Goal: Task Accomplishment & Management: Use online tool/utility

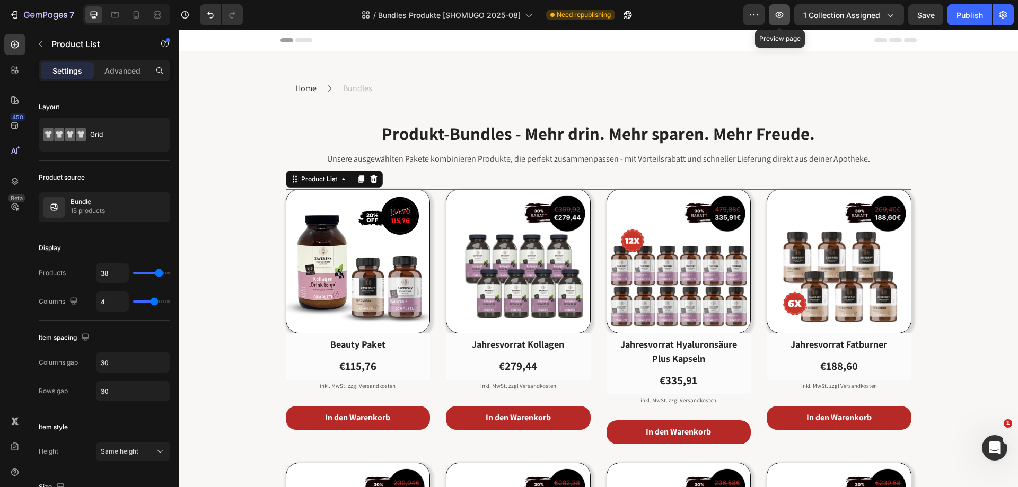
click at [781, 16] on icon "button" at bounding box center [779, 14] width 3 height 3
click at [322, 176] on div "Product List" at bounding box center [319, 180] width 40 height 10
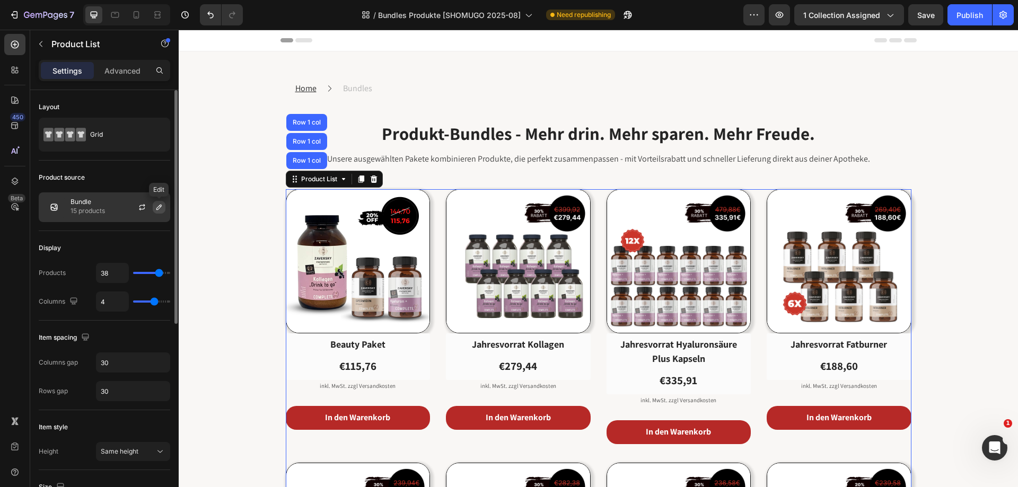
click at [155, 204] on icon "button" at bounding box center [159, 207] width 8 height 8
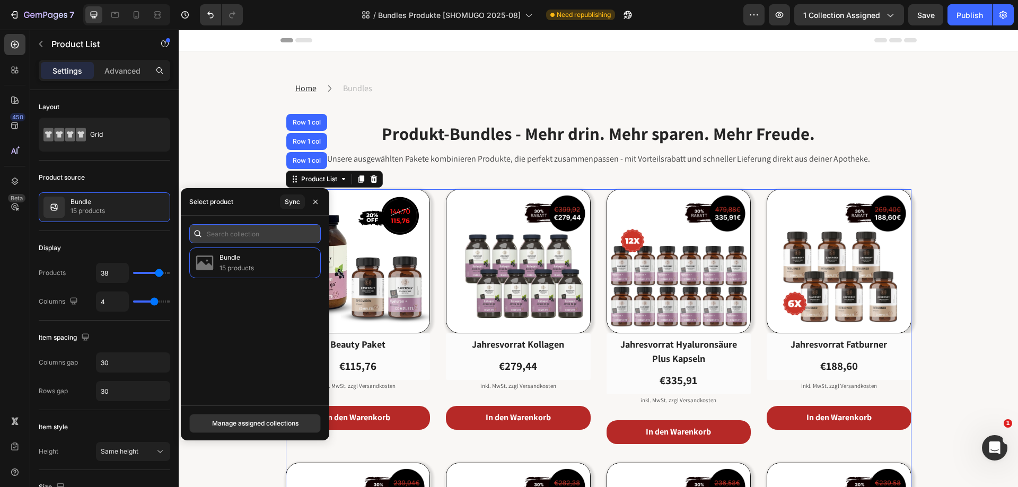
click at [251, 236] on input "text" at bounding box center [255, 233] width 132 height 19
click at [295, 203] on div "Sync" at bounding box center [292, 202] width 15 height 10
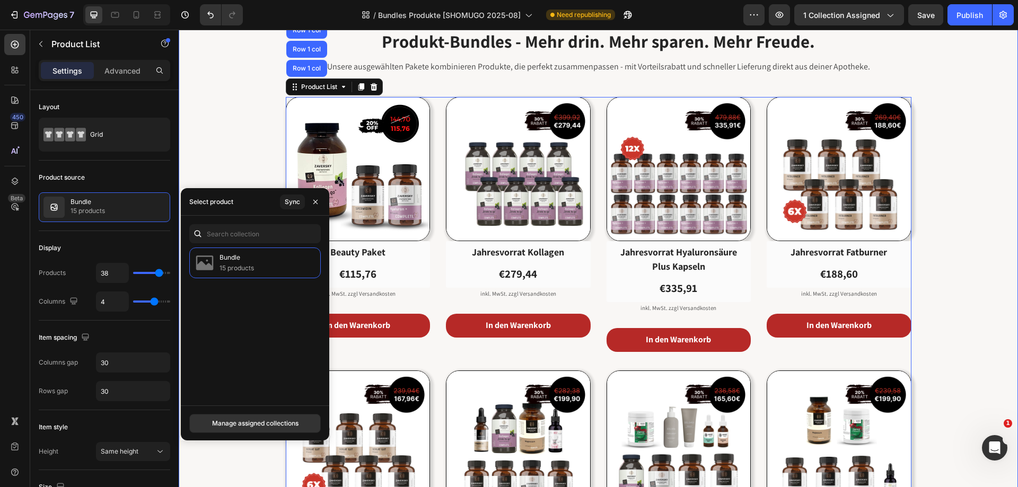
scroll to position [106, 0]
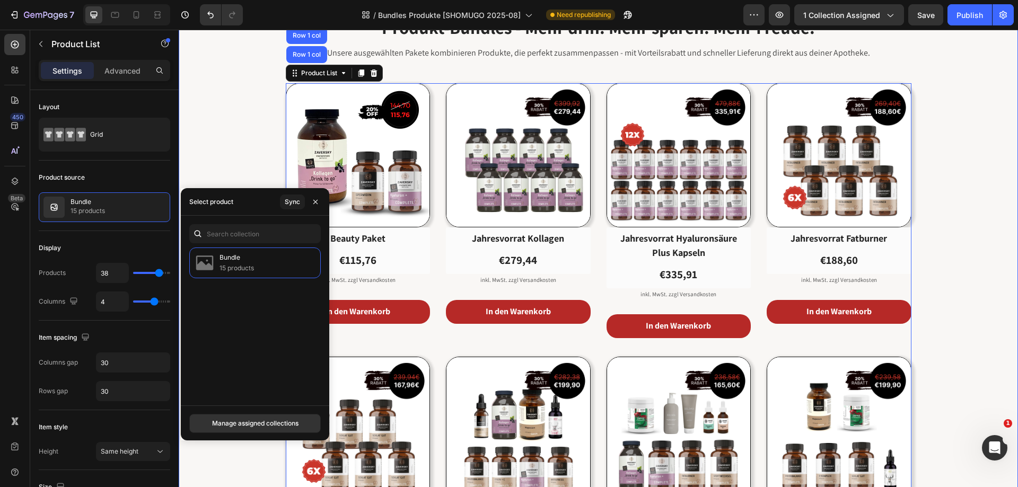
drag, startPoint x: 944, startPoint y: 199, endPoint x: 938, endPoint y: 166, distance: 33.4
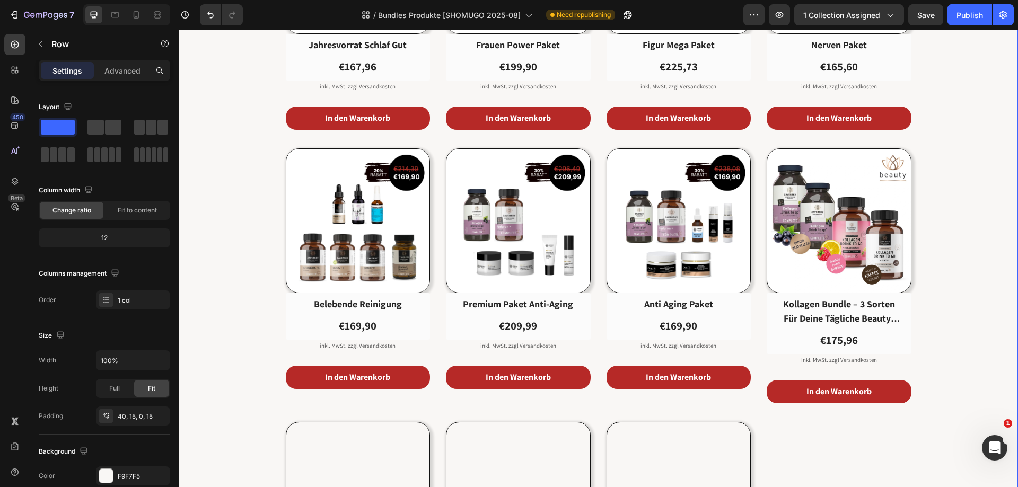
scroll to position [583, 0]
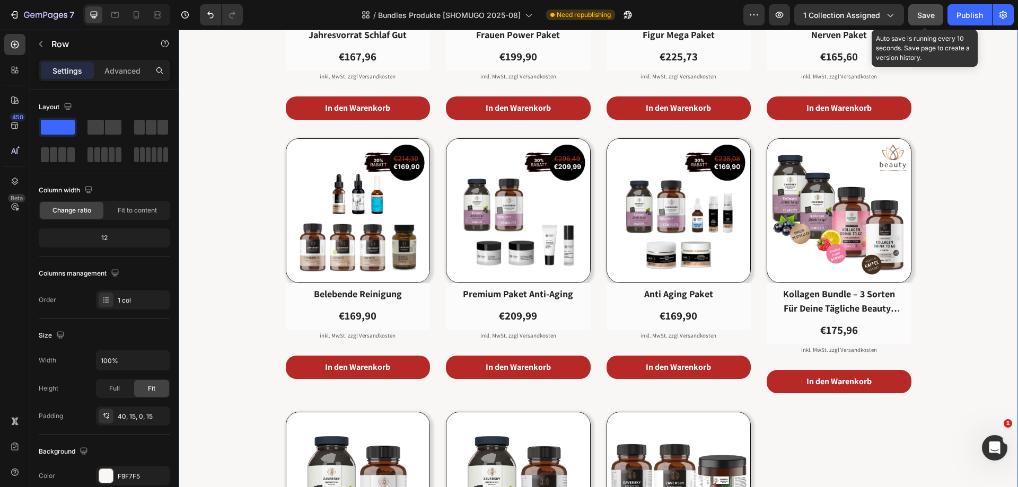
click at [933, 8] on button "Save" at bounding box center [926, 14] width 35 height 21
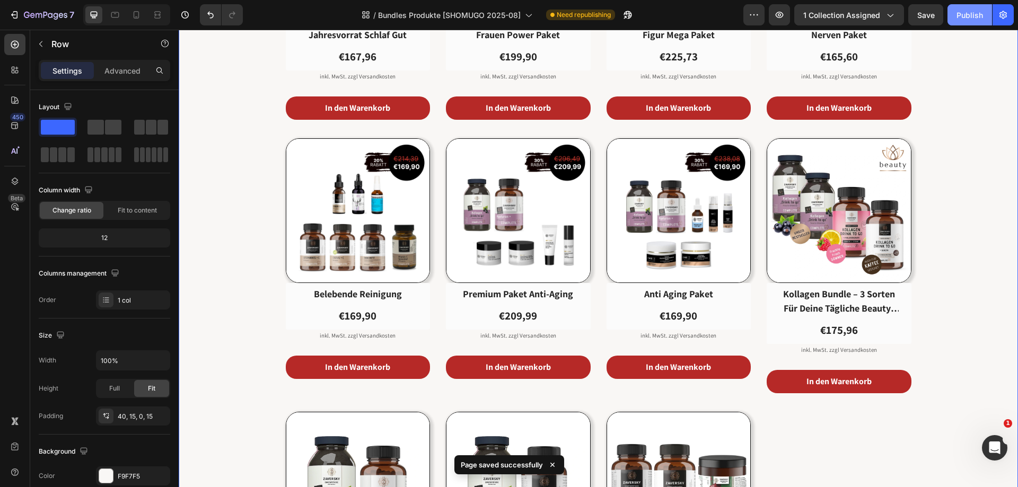
click at [961, 13] on div "Publish" at bounding box center [970, 15] width 27 height 11
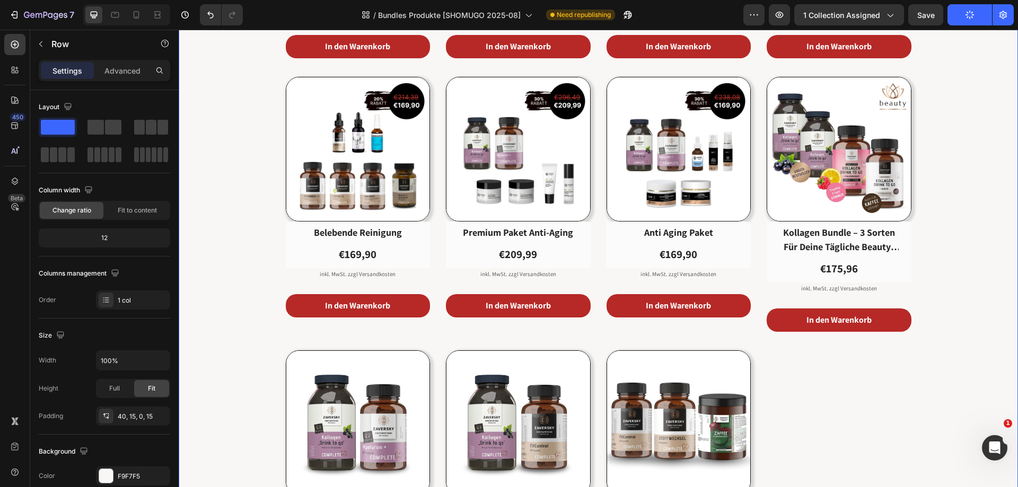
scroll to position [743, 0]
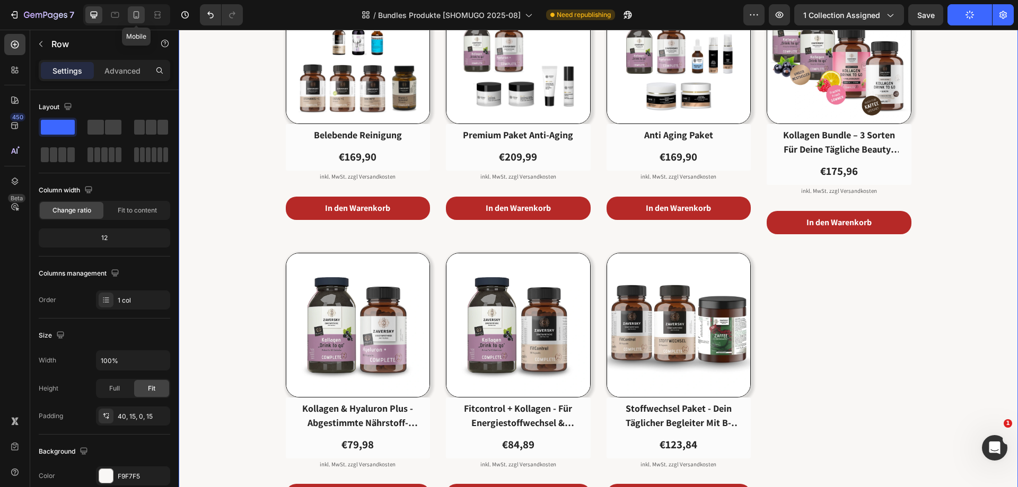
click at [133, 13] on icon at bounding box center [136, 15] width 11 height 11
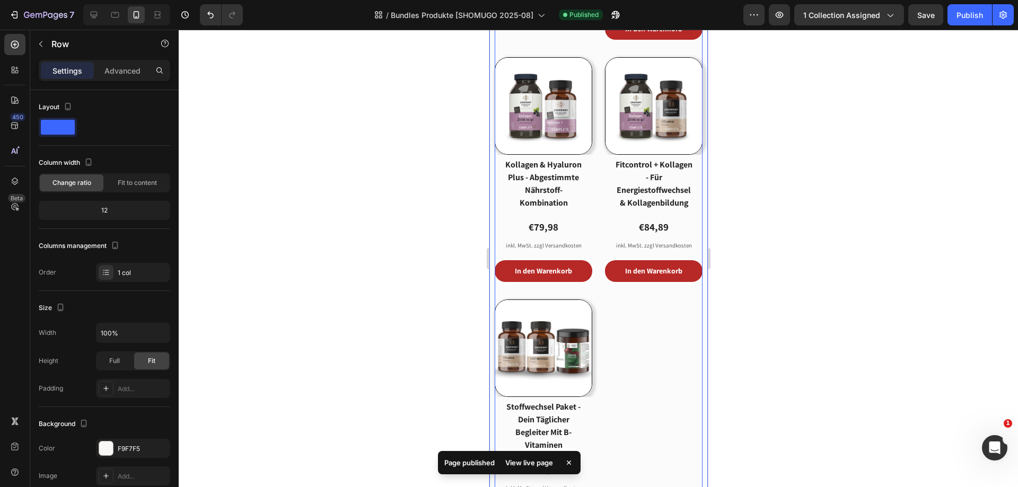
scroll to position [1485, 0]
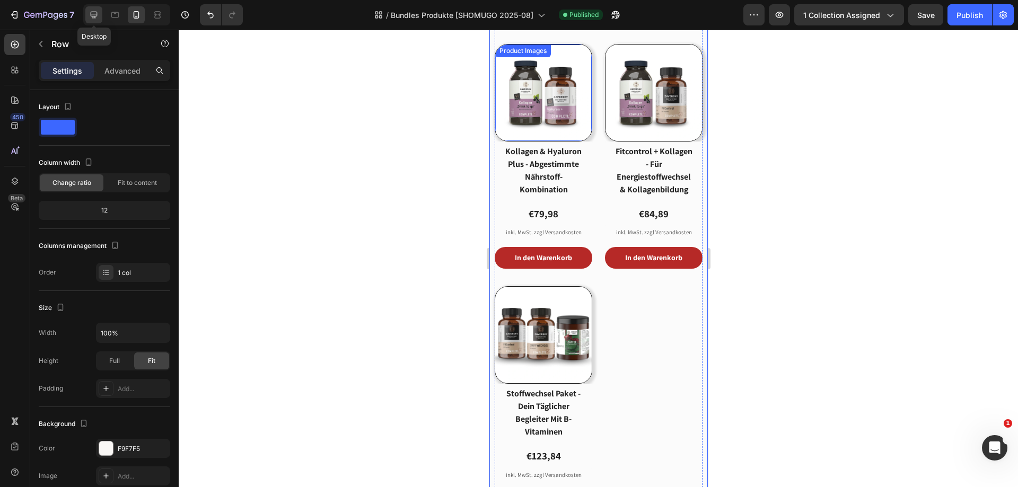
click at [97, 11] on icon at bounding box center [94, 15] width 11 height 11
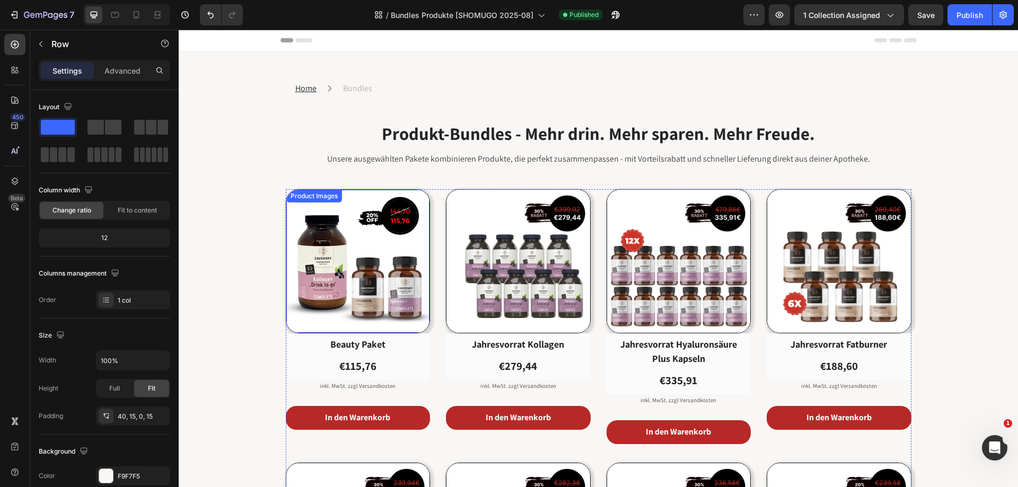
click at [319, 198] on div "Product Images" at bounding box center [314, 196] width 51 height 10
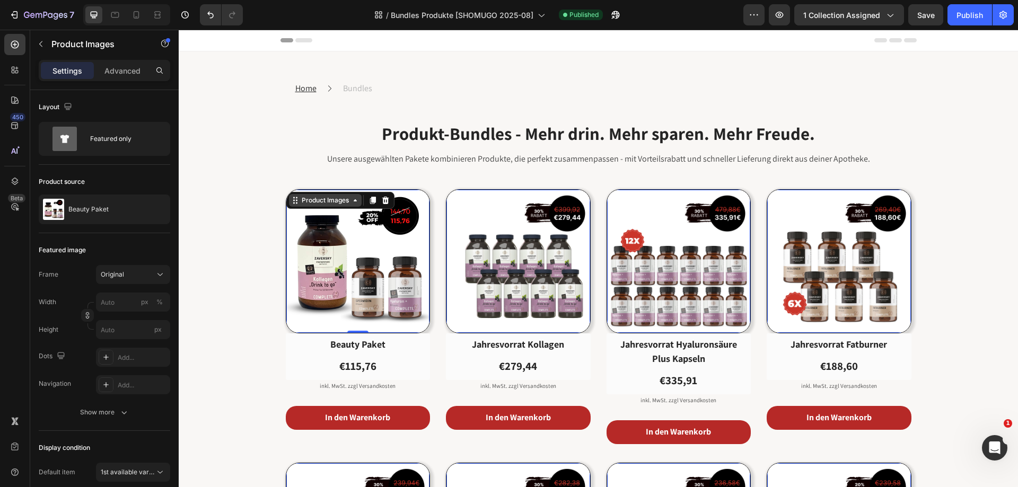
click at [346, 203] on div "Product Images" at bounding box center [325, 201] width 51 height 10
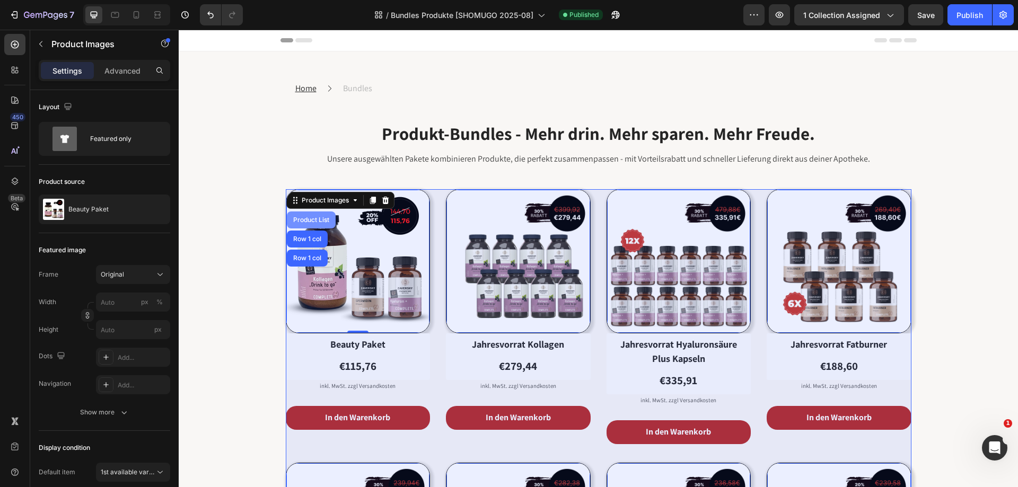
click at [309, 220] on div "Product List" at bounding box center [311, 220] width 40 height 6
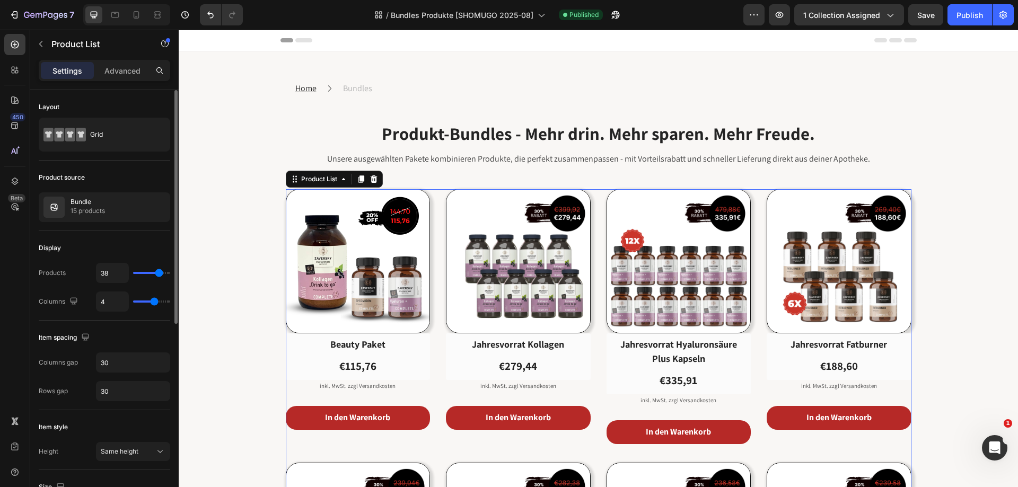
type input "31"
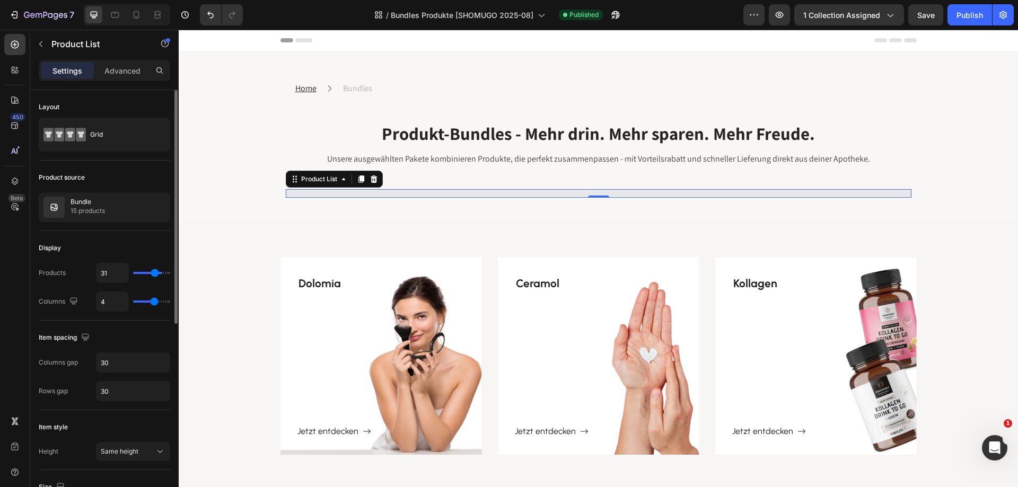
type input "26"
type input "25"
type input "23"
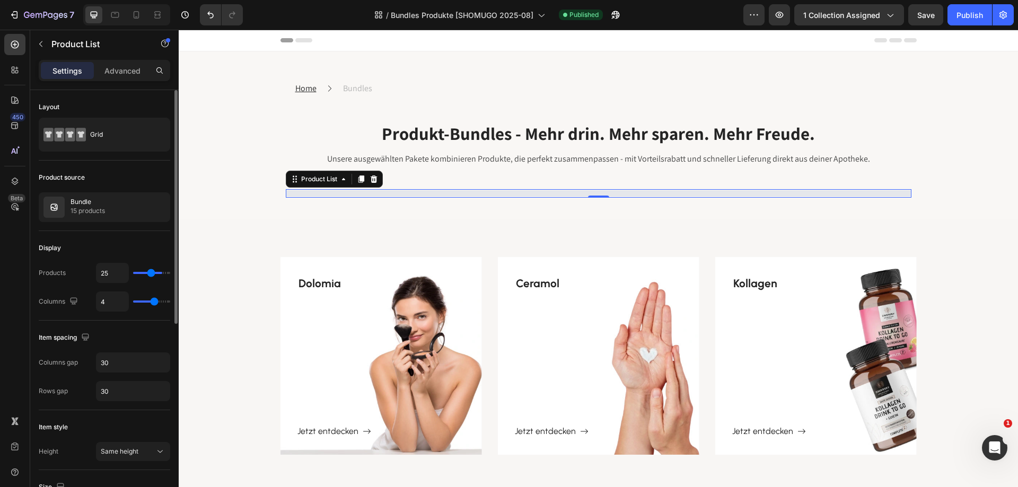
type input "23"
type input "22"
type input "20"
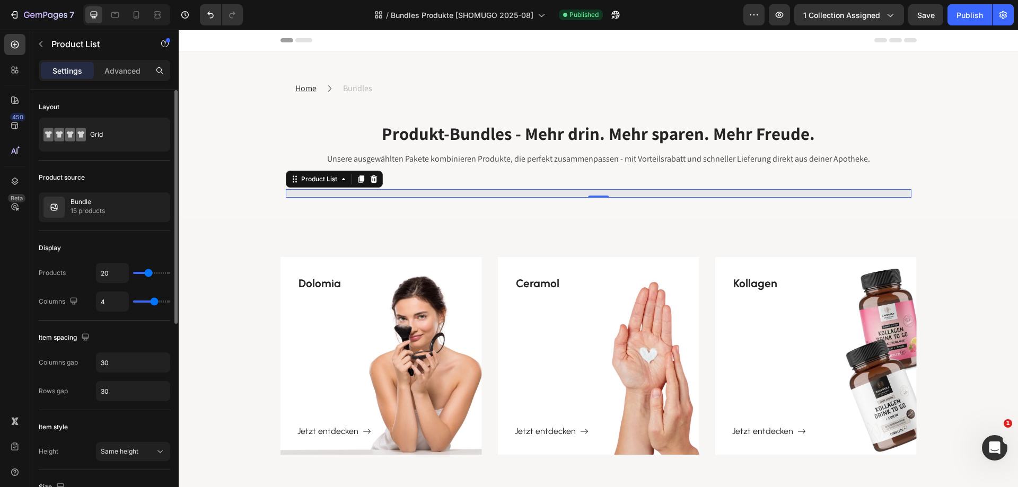
type input "19"
type input "18"
type input "17"
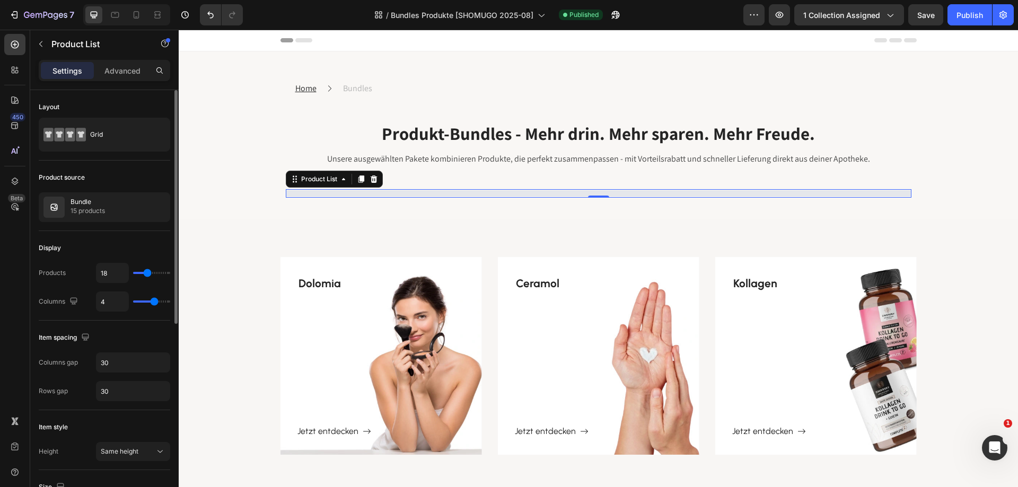
type input "17"
type input "16"
type input "15"
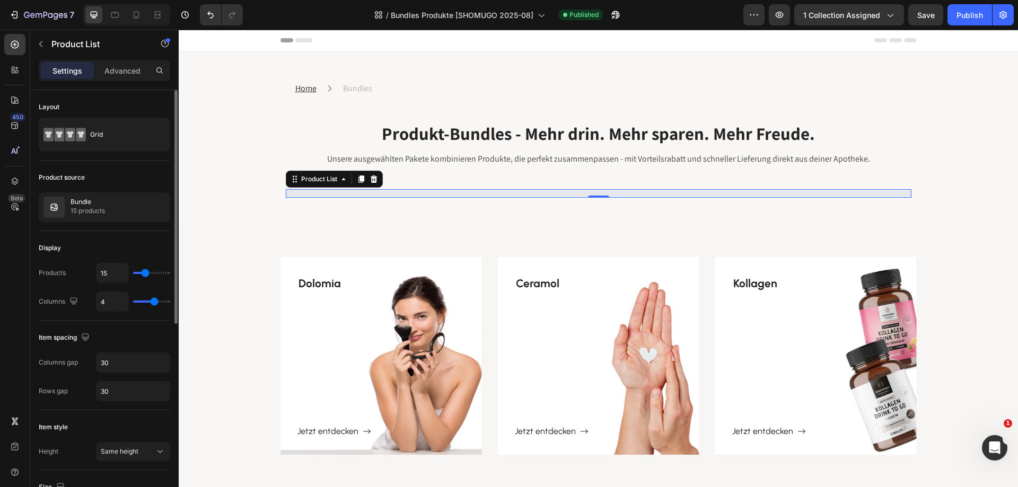
type input "13"
type input "12"
type input "11"
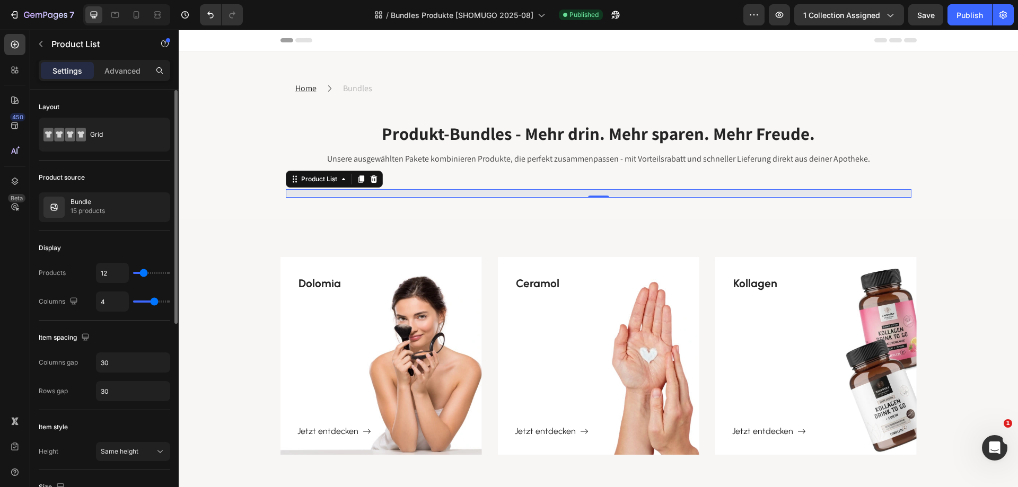
type input "11"
type input "10"
type input "8"
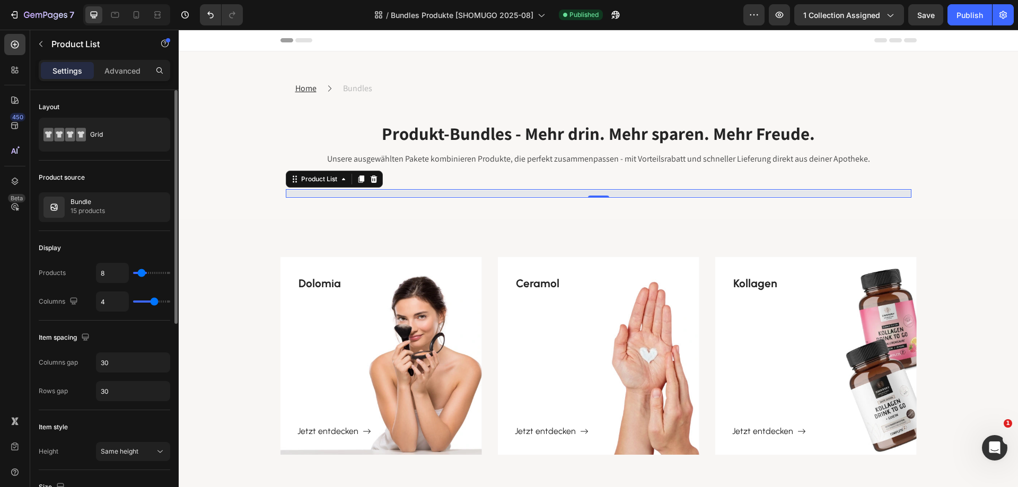
type input "7"
type input "6"
type input "5"
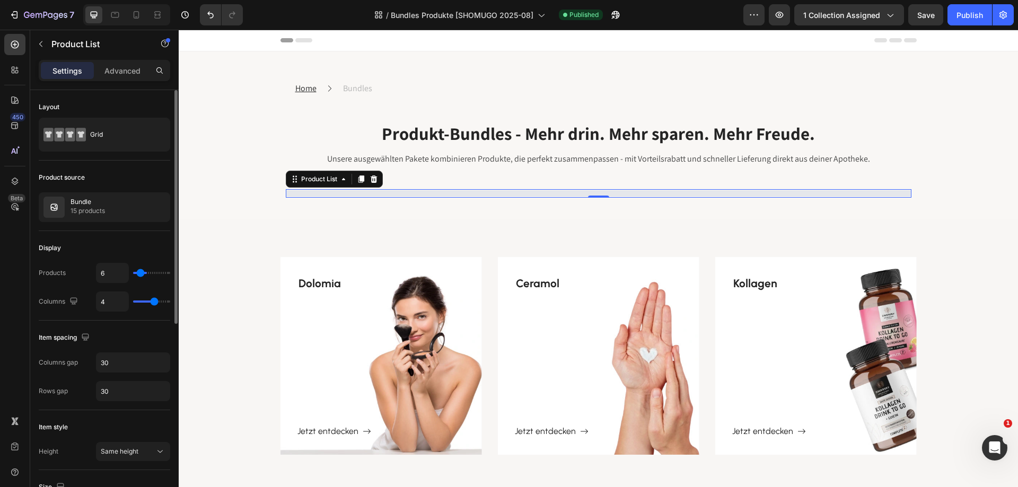
type input "5"
type input "4"
type input "3"
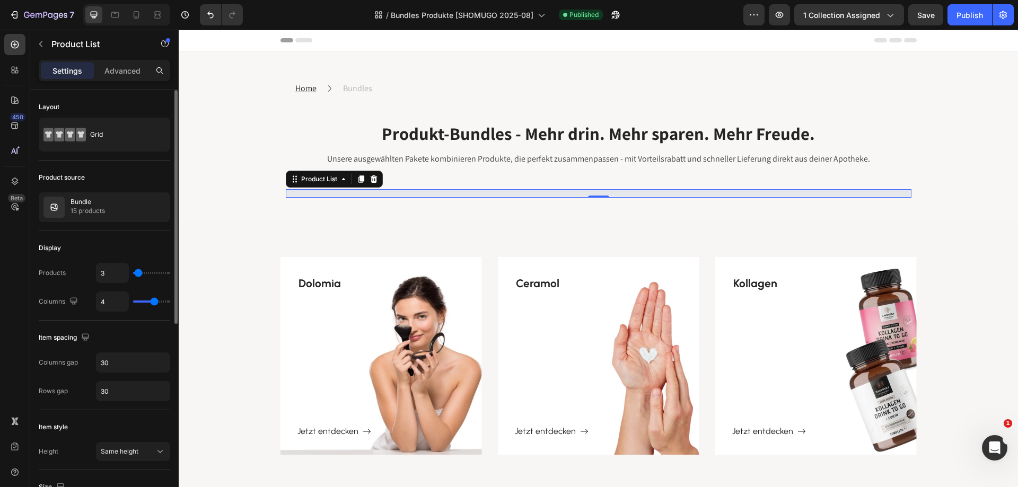
type input "1"
type input "5"
type input "6"
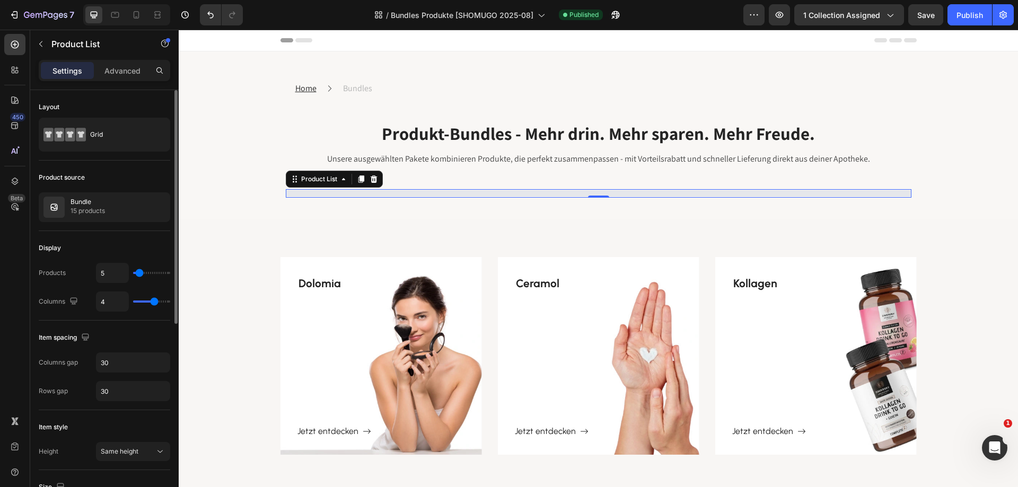
type input "6"
type input "7"
type input "8"
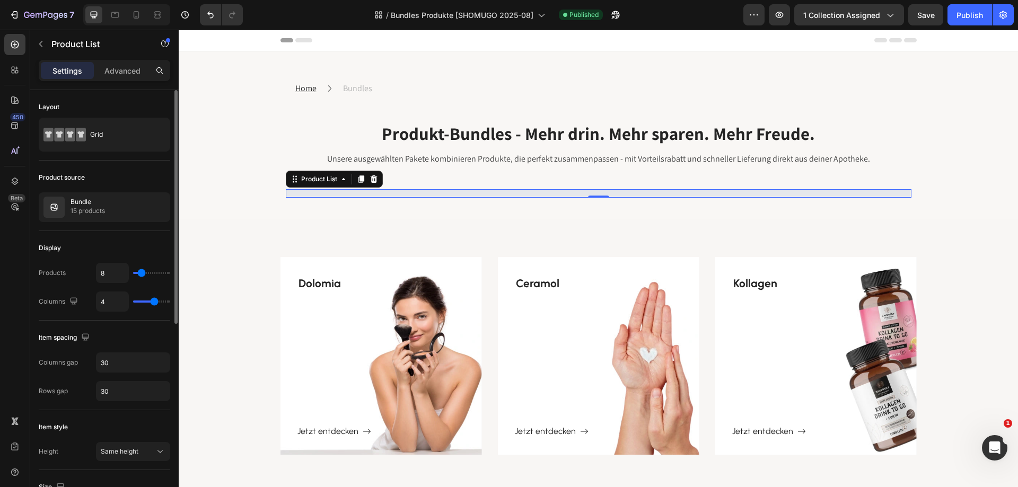
type input "9"
type input "10"
drag, startPoint x: 158, startPoint y: 272, endPoint x: 143, endPoint y: 272, distance: 14.9
type input "10"
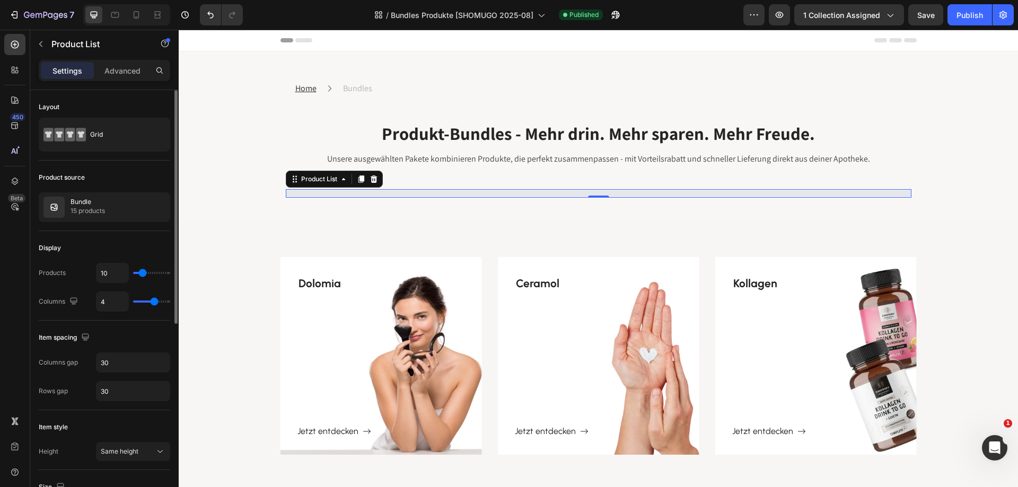
click at [143, 272] on input "range" at bounding box center [151, 273] width 37 height 2
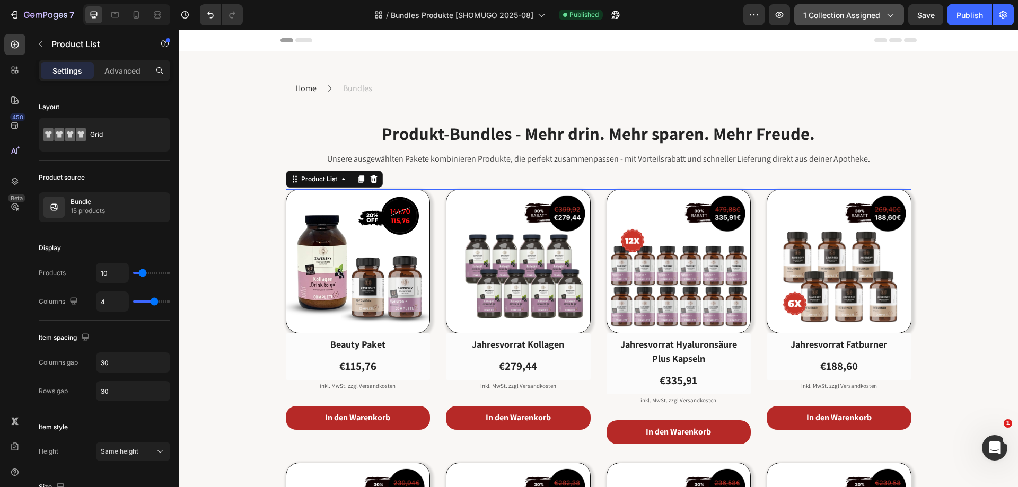
click at [887, 12] on icon "button" at bounding box center [890, 15] width 11 height 11
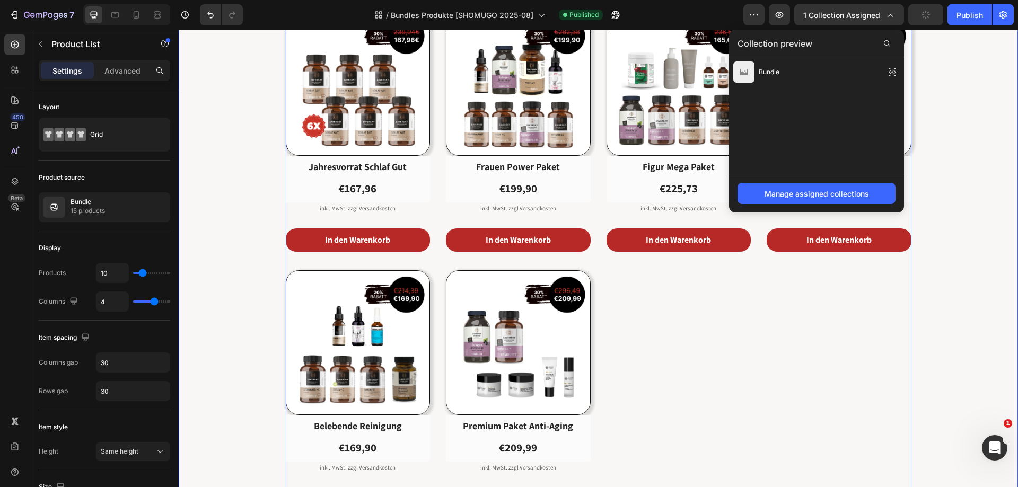
scroll to position [477, 0]
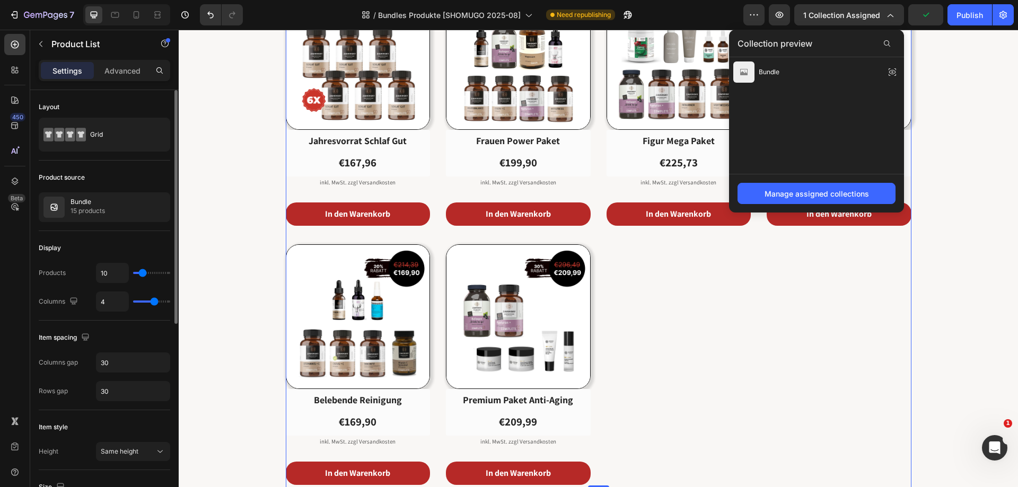
type input "50"
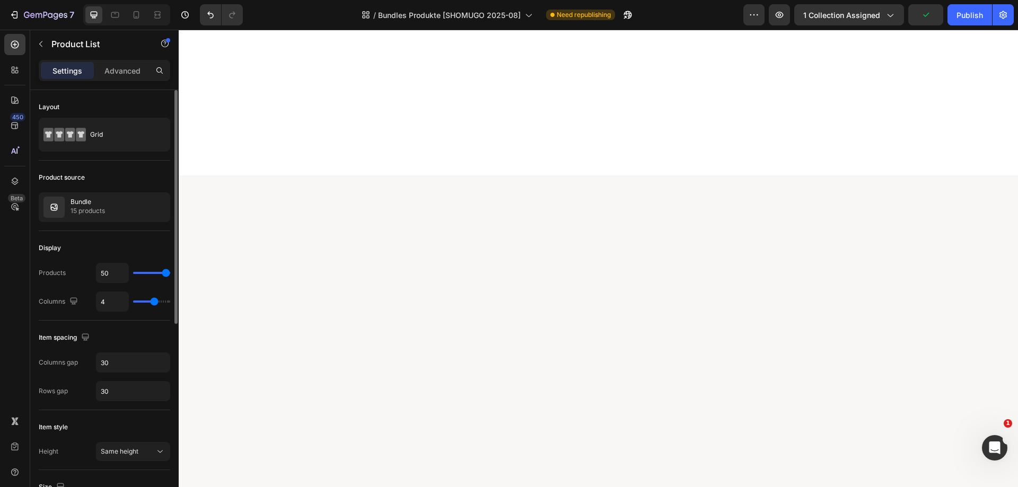
drag, startPoint x: 144, startPoint y: 275, endPoint x: 175, endPoint y: 277, distance: 31.3
type input "50"
click at [170, 274] on input "range" at bounding box center [151, 273] width 37 height 2
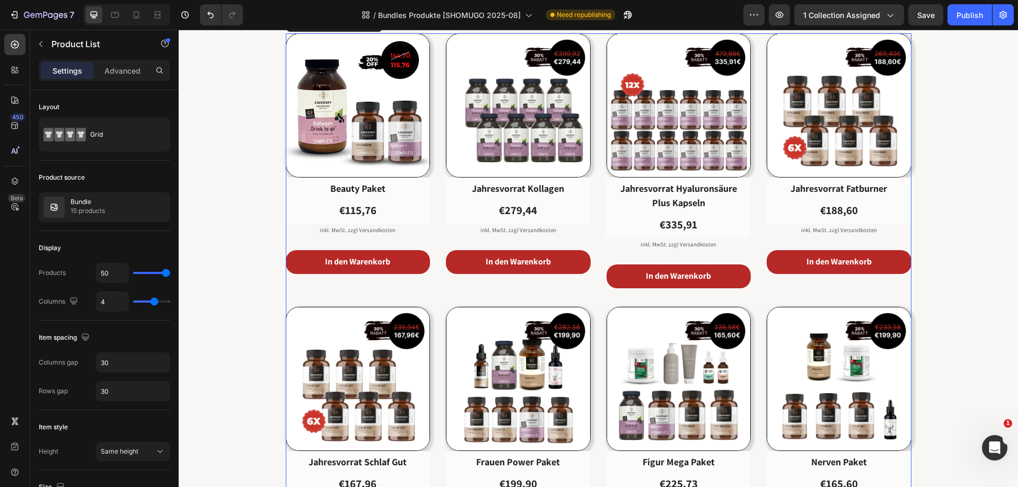
scroll to position [159, 0]
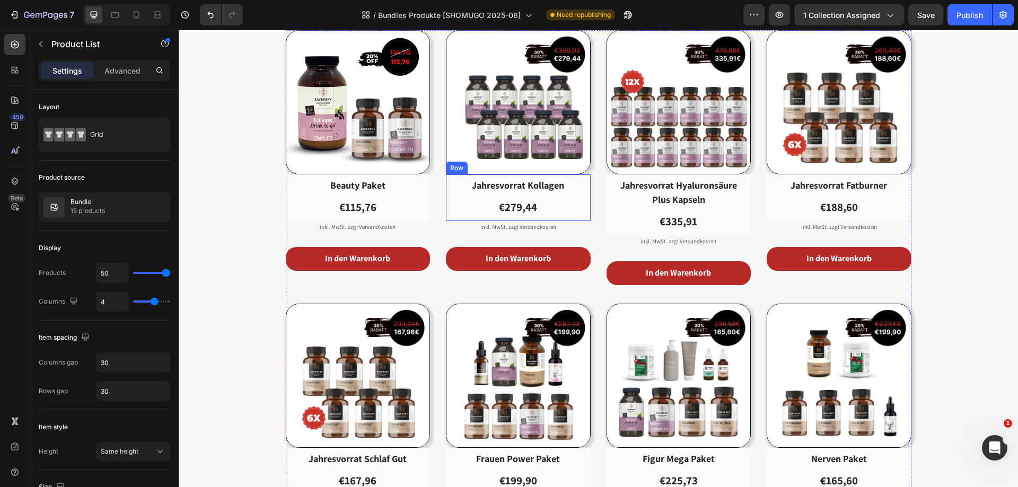
click at [447, 187] on div "jahresvorrat kollagen (P) Title €279,44 Product Price Product Price Row Row" at bounding box center [518, 198] width 145 height 47
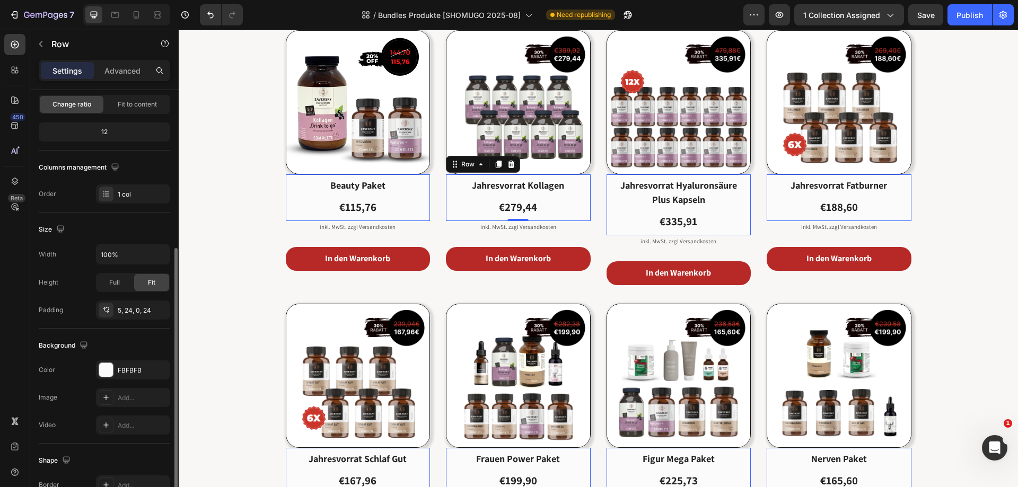
scroll to position [212, 0]
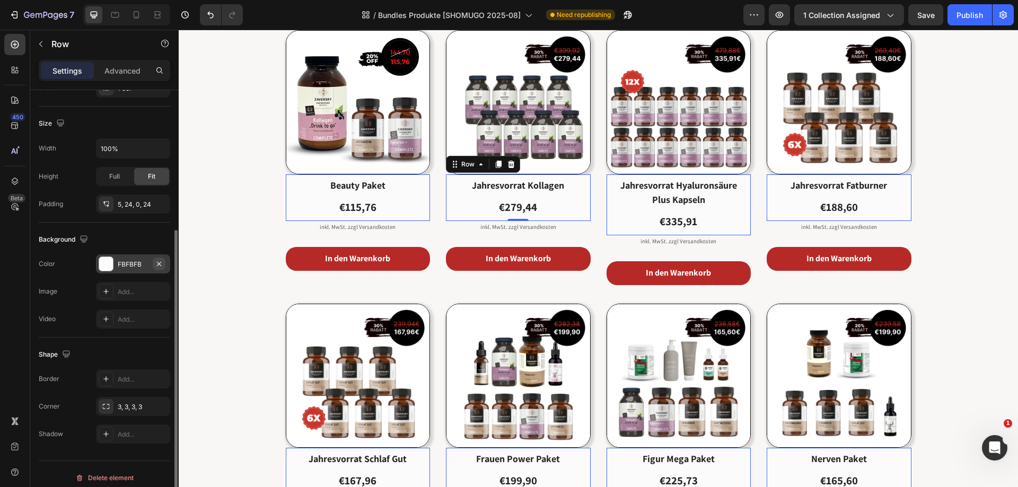
click at [160, 263] on icon "button" at bounding box center [159, 263] width 4 height 4
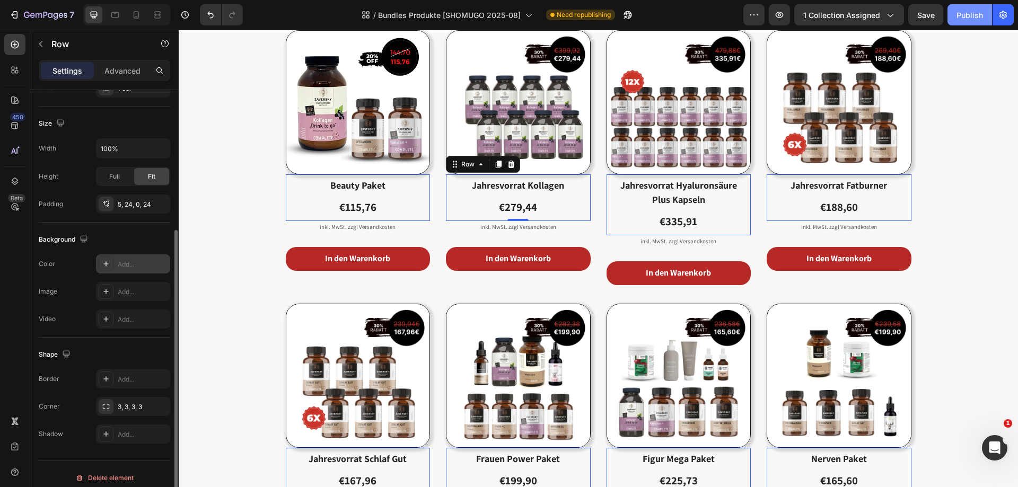
click at [969, 13] on div "Publish" at bounding box center [970, 15] width 27 height 11
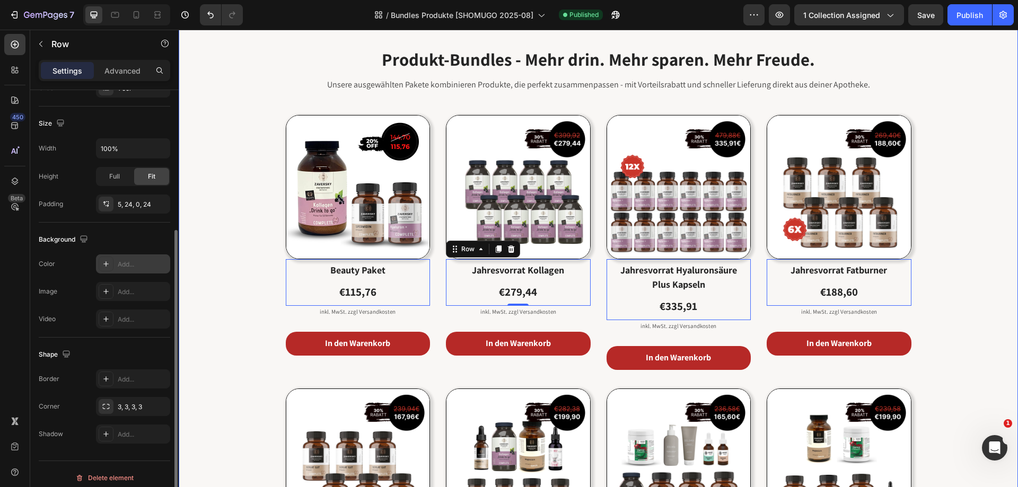
scroll to position [0, 0]
